Goal: Information Seeking & Learning: Learn about a topic

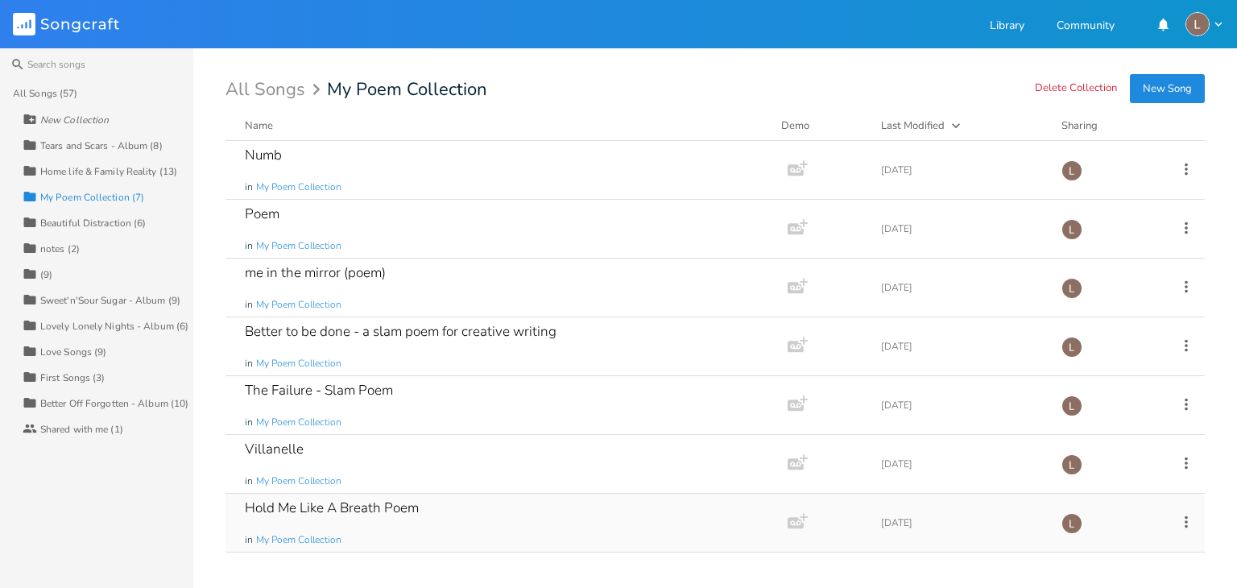
click at [377, 502] on div "Hold Me Like A Breath Poem" at bounding box center [332, 508] width 174 height 14
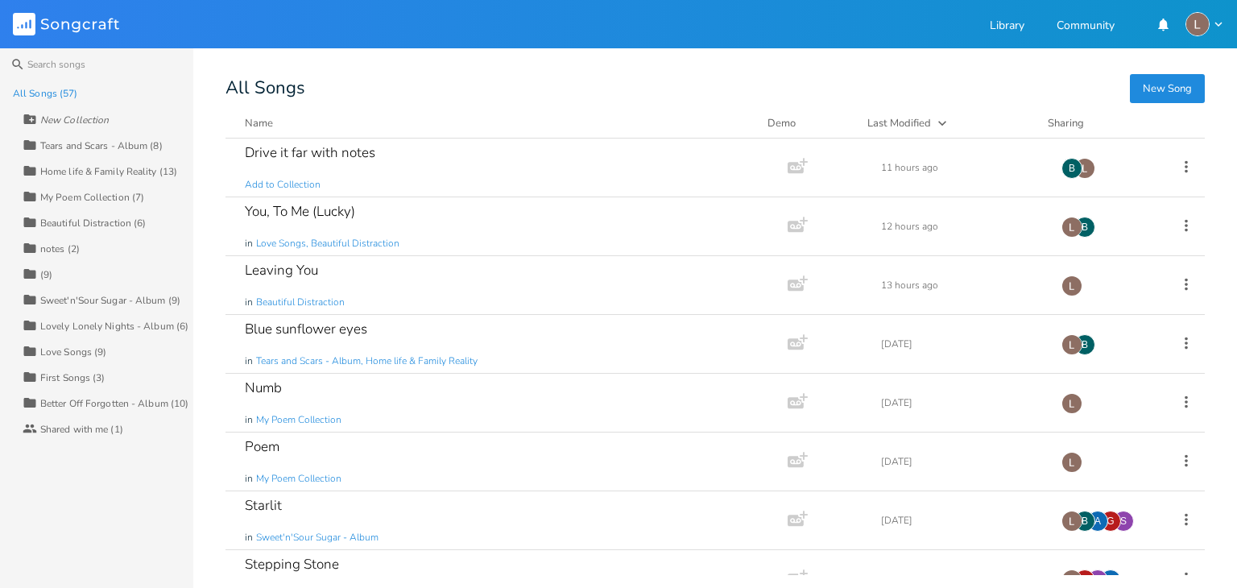
click at [118, 200] on div "My Poem Collection (7)" at bounding box center [92, 197] width 104 height 10
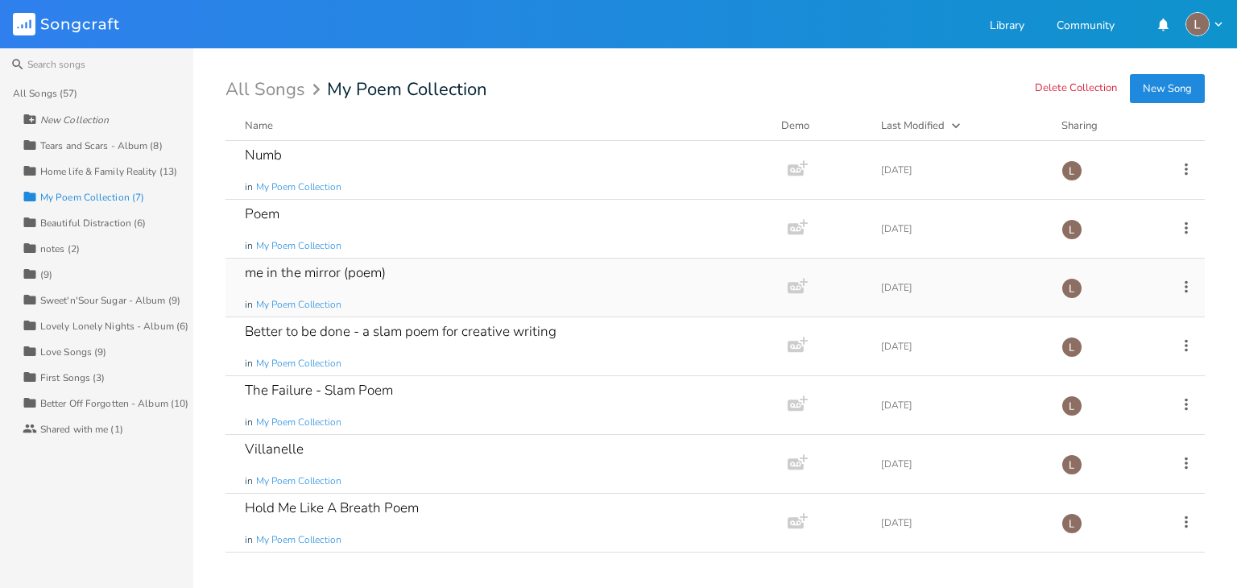
click at [463, 293] on div "me in the mirror (poem) in My Poem Collection" at bounding box center [503, 288] width 517 height 58
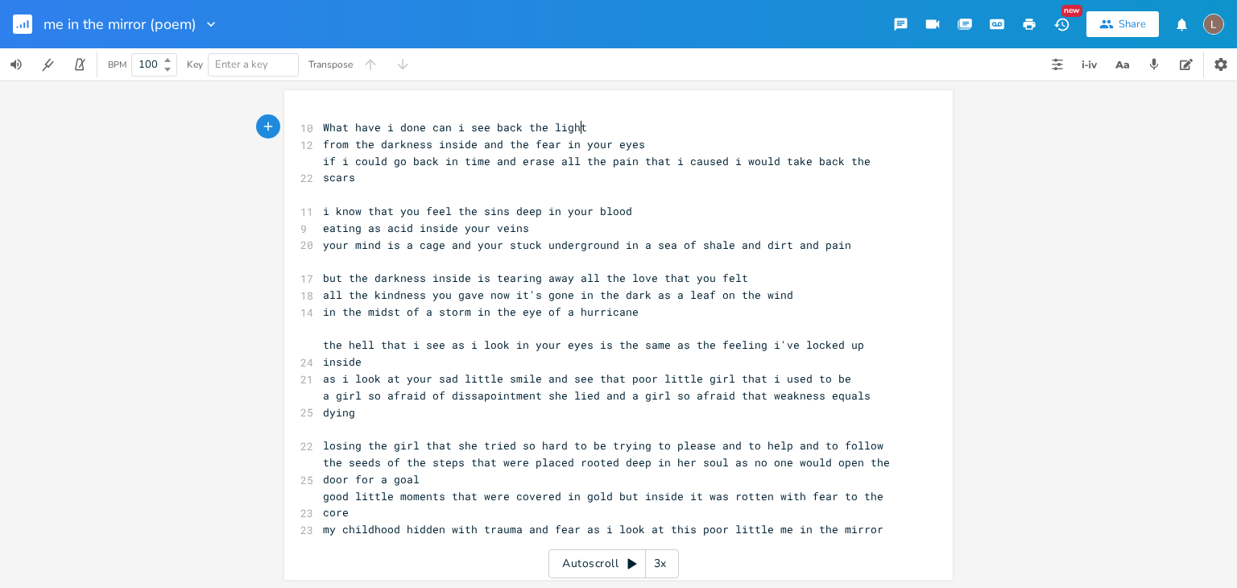
click at [1125, 421] on div "xxxxxxxxxx 10 What have i done can i see back the light 12 from the darkness in…" at bounding box center [618, 334] width 1237 height 507
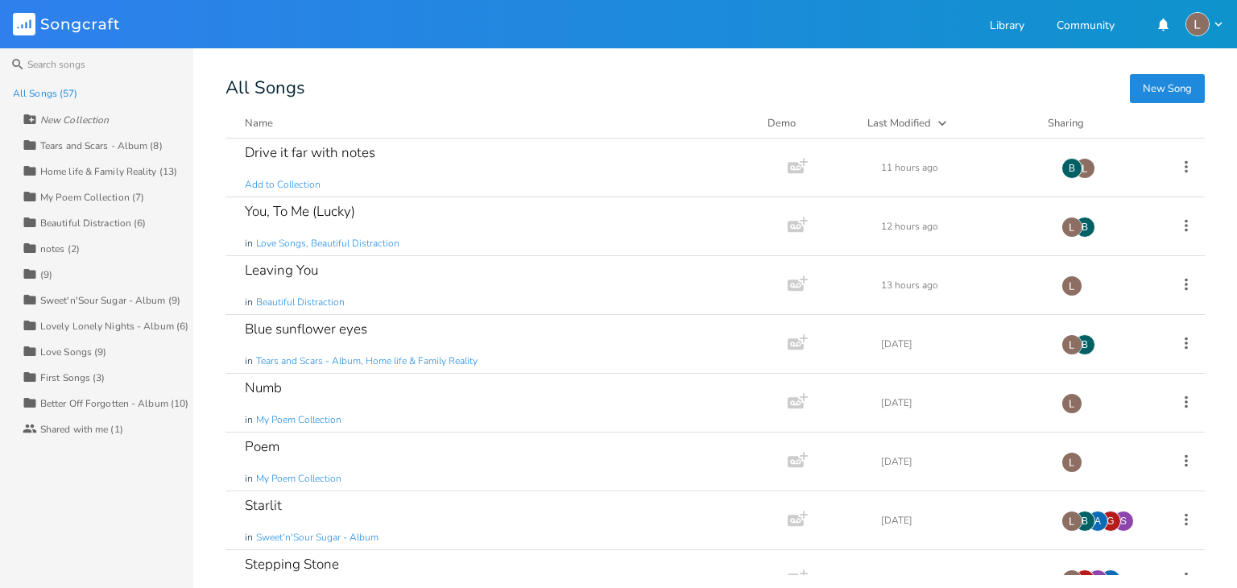
click at [128, 195] on div "My Poem Collection (7)" at bounding box center [92, 197] width 104 height 10
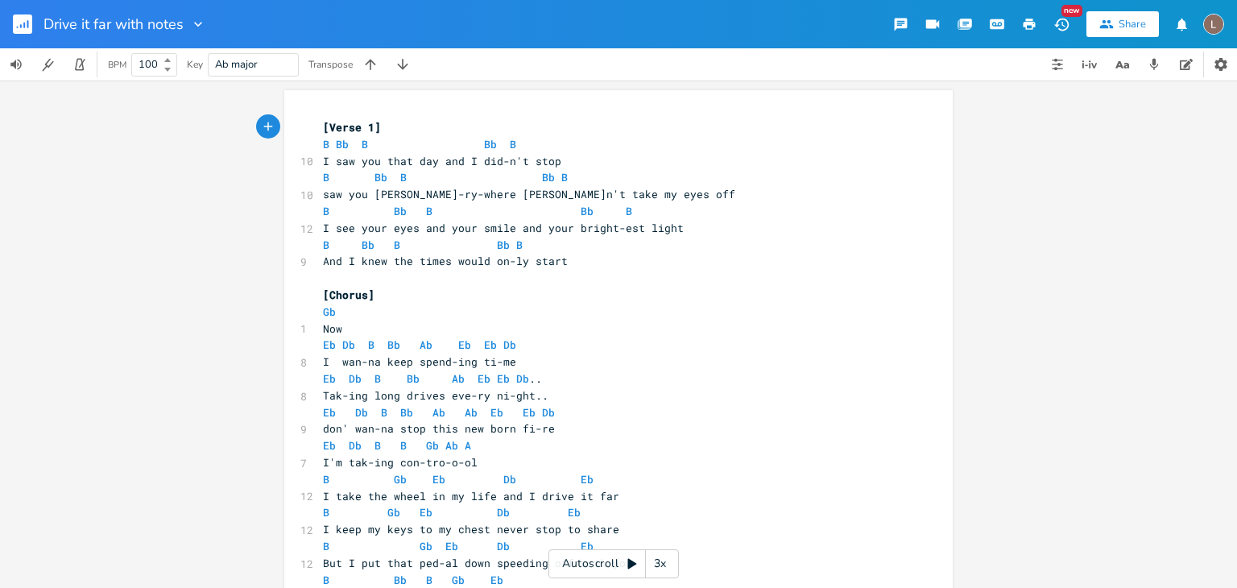
scroll to position [34, 0]
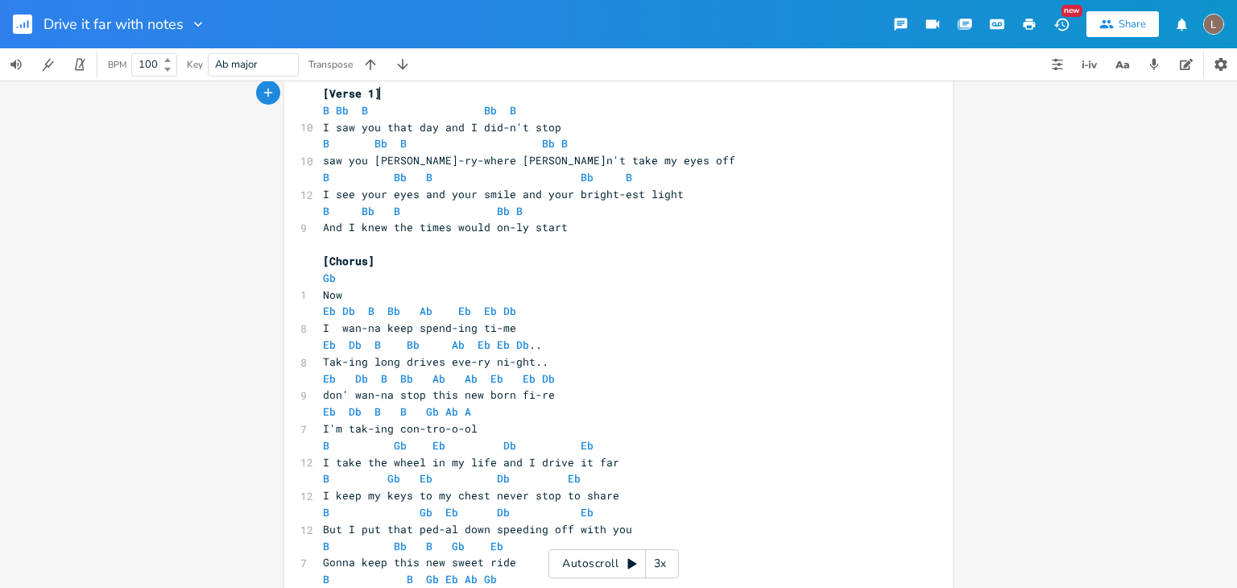
click at [323, 254] on span "[Chorus]" at bounding box center [349, 261] width 52 height 14
type textarea "Pre"
click at [320, 444] on pre "B Gb Eb Db Eb" at bounding box center [610, 445] width 581 height 17
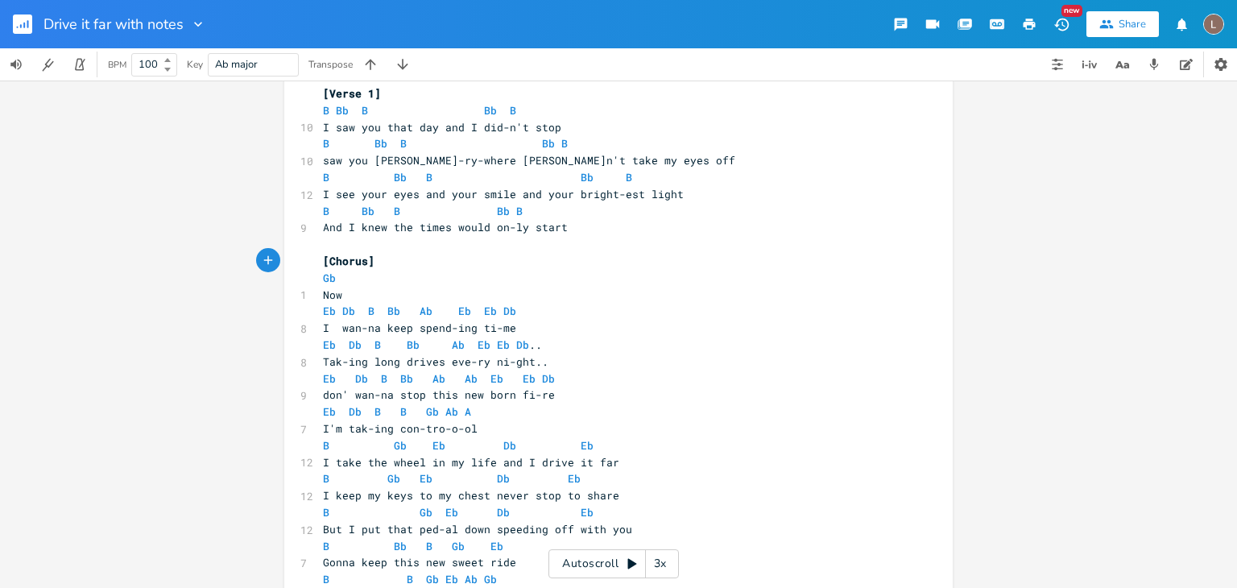
click at [503, 426] on pre "I'm tak-ing con-tro-o-ol" at bounding box center [610, 428] width 581 height 17
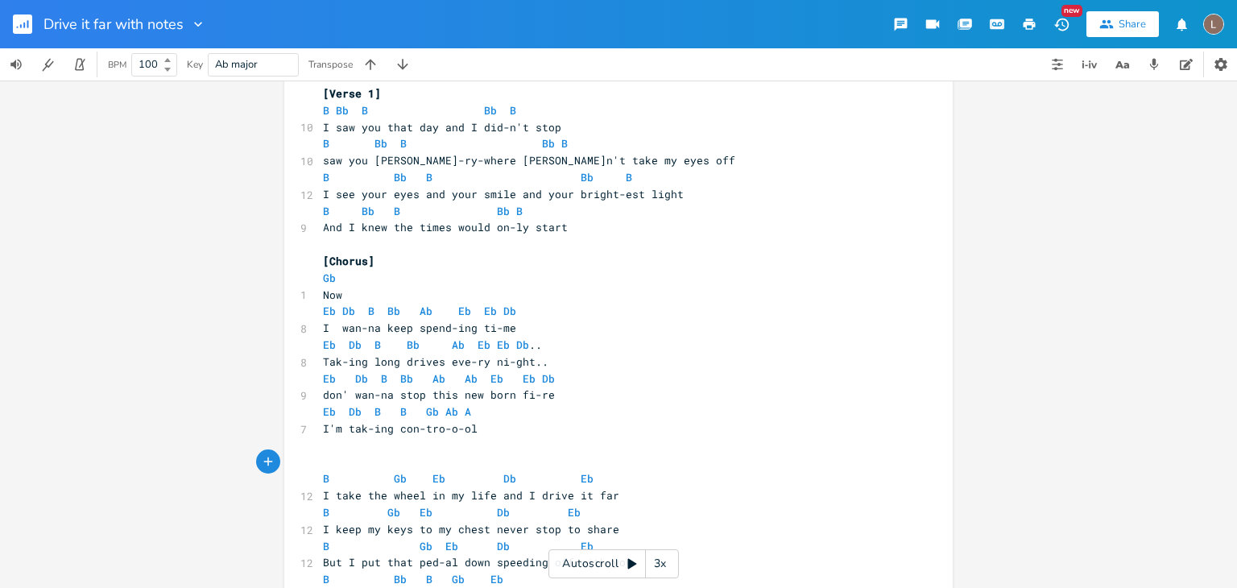
type textarea "{"
type textarea "[]"
type textarea "Chorus"
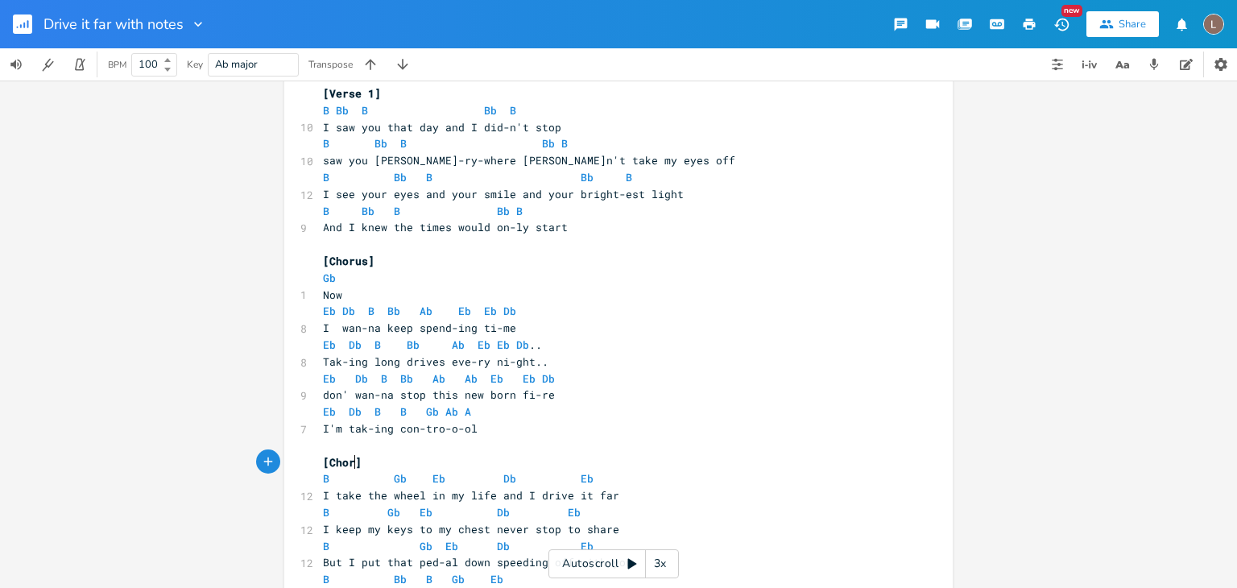
scroll to position [0, 33]
click at [754, 396] on pre "don' wan-na stop this new born fi-re" at bounding box center [610, 395] width 581 height 17
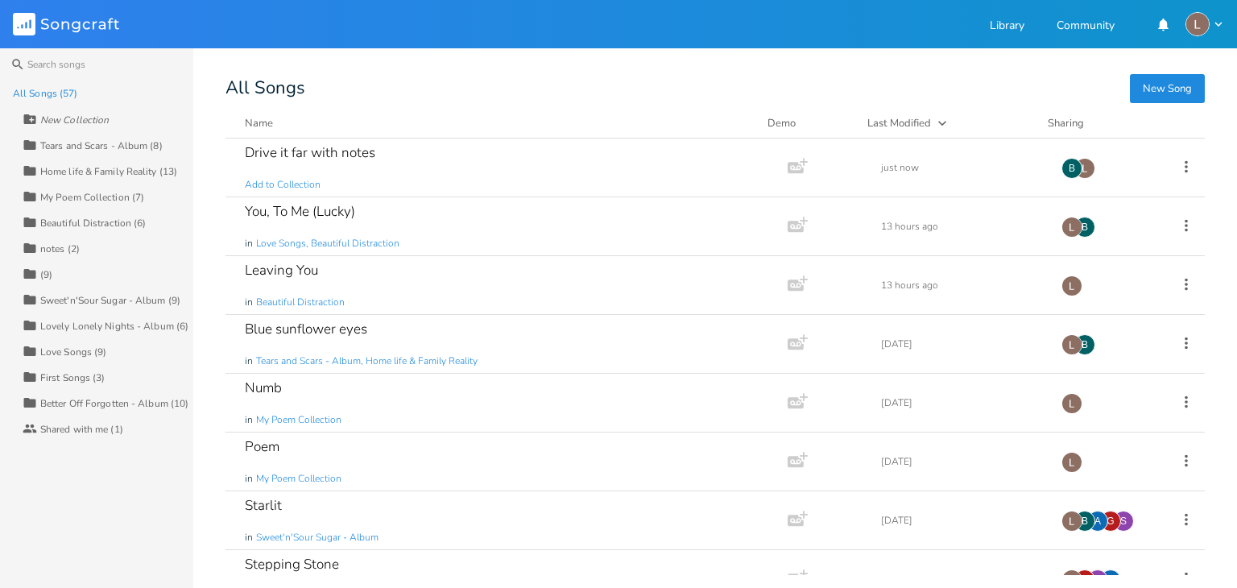
click at [151, 176] on div "Home life & Family Reality (13)" at bounding box center [108, 172] width 137 height 10
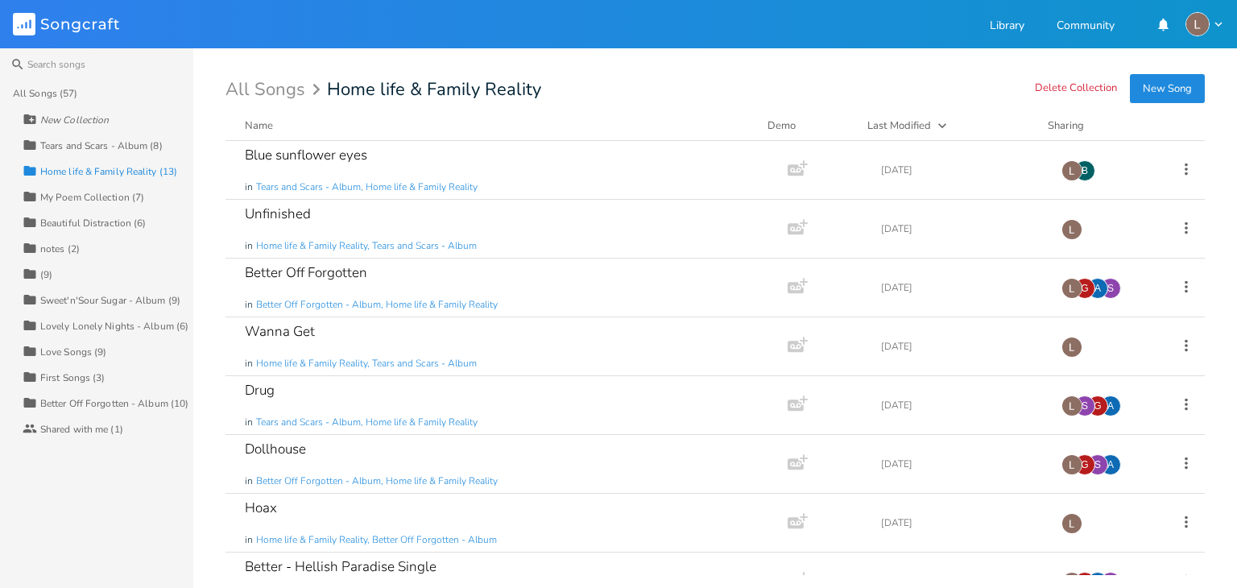
click at [117, 263] on div "Collection (9)" at bounding box center [108, 274] width 171 height 26
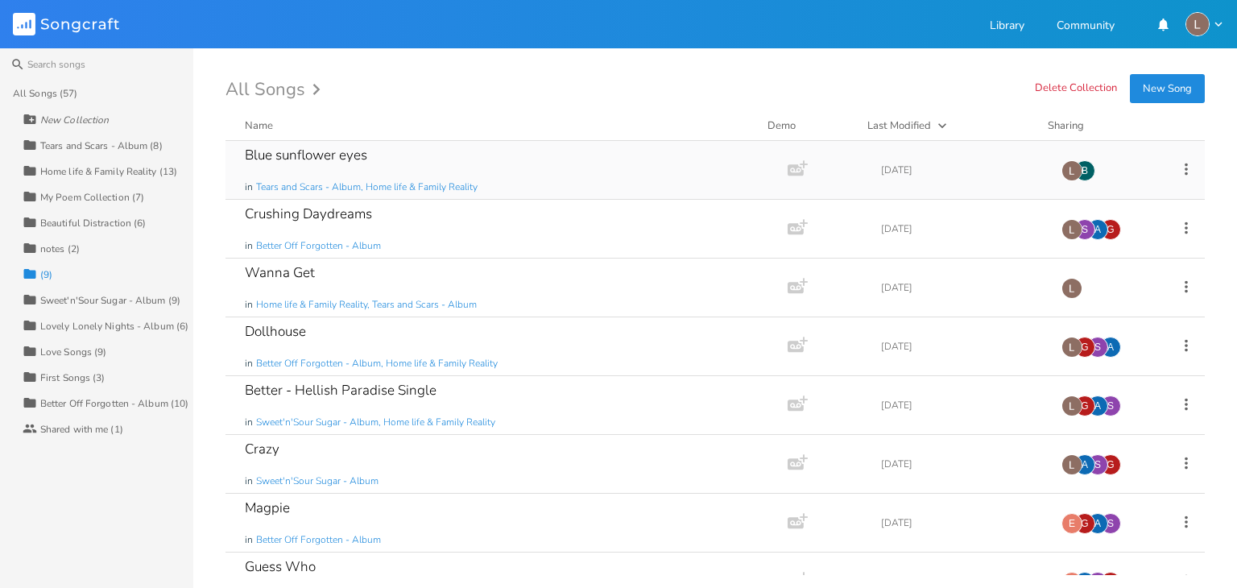
click at [611, 152] on div "Blue sunflower eyes in Tears and Scars - Album, Home life & Family Reality" at bounding box center [503, 170] width 517 height 58
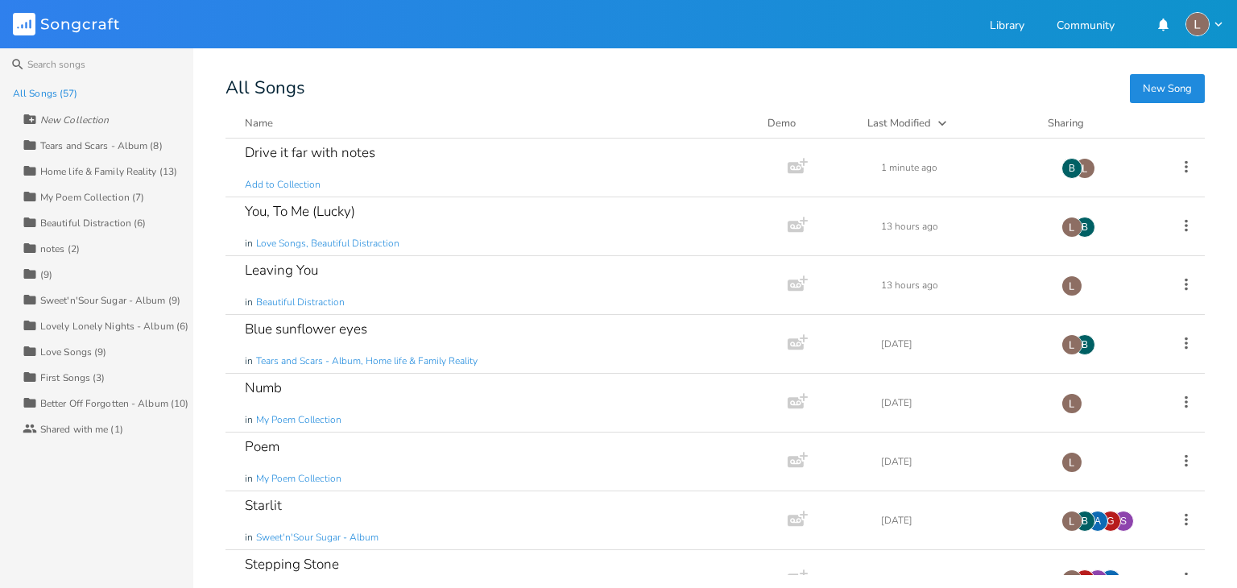
click at [320, 85] on div "All Songs" at bounding box center [714, 88] width 979 height 15
click at [259, 96] on div "All Songs" at bounding box center [714, 88] width 979 height 15
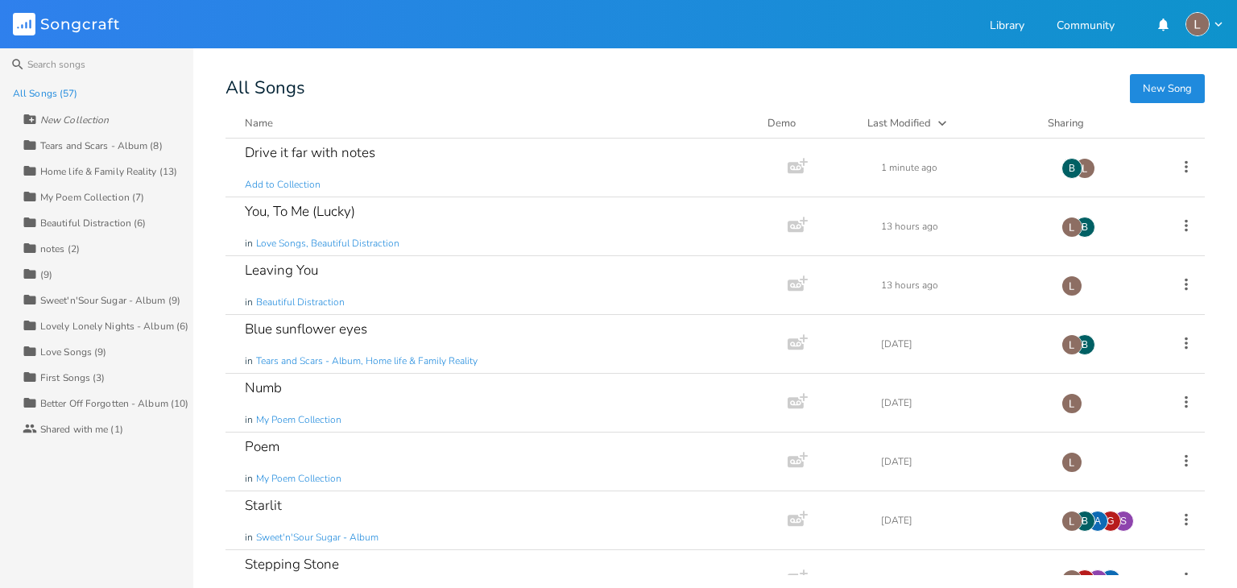
click at [259, 96] on div "All Songs" at bounding box center [714, 88] width 979 height 15
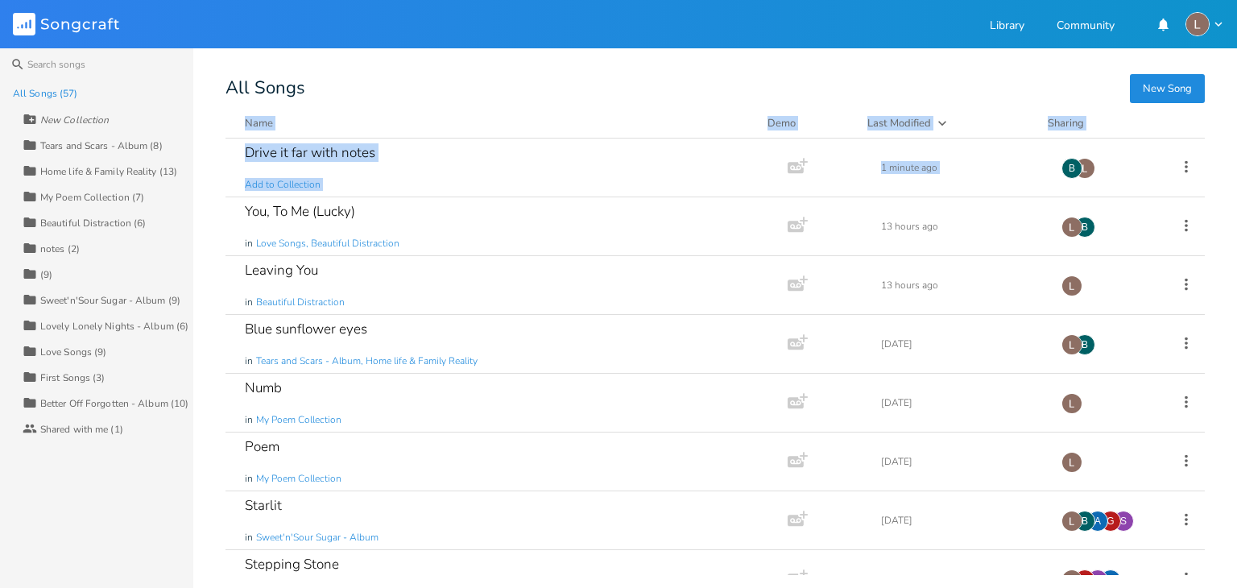
drag, startPoint x: 337, startPoint y: 98, endPoint x: 216, endPoint y: 200, distance: 157.8
click at [216, 200] on div "Search All Songs (57) New Collection Collection Tears and Scars - Album (8) Col…" at bounding box center [618, 318] width 1237 height 540
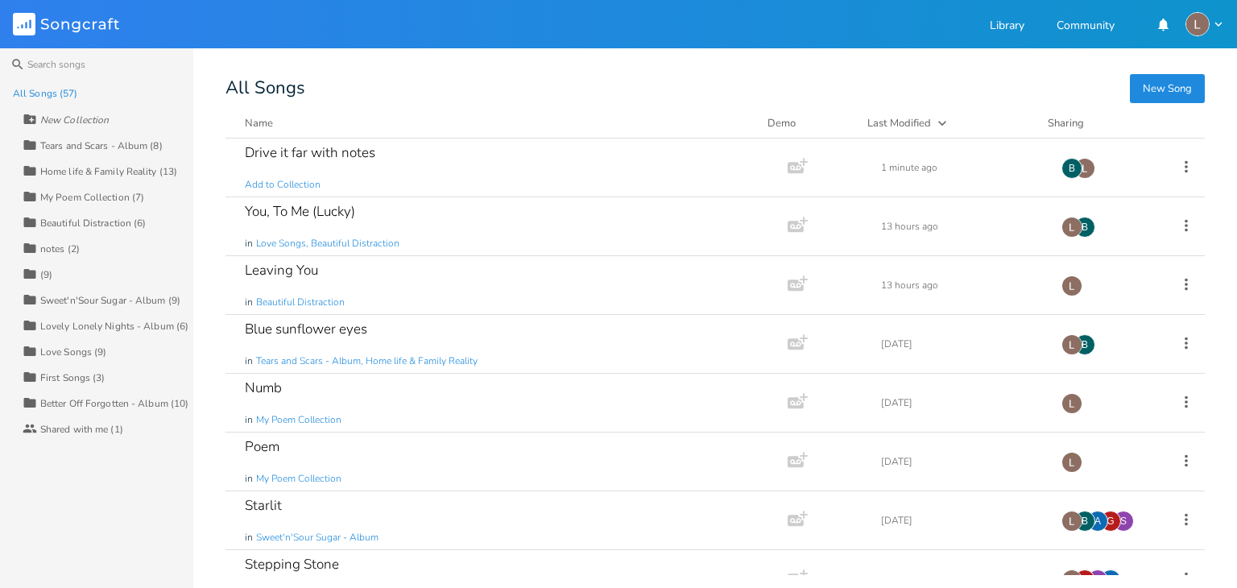
click at [140, 196] on div "My Poem Collection (7)" at bounding box center [92, 197] width 104 height 10
